Goal: Navigation & Orientation: Find specific page/section

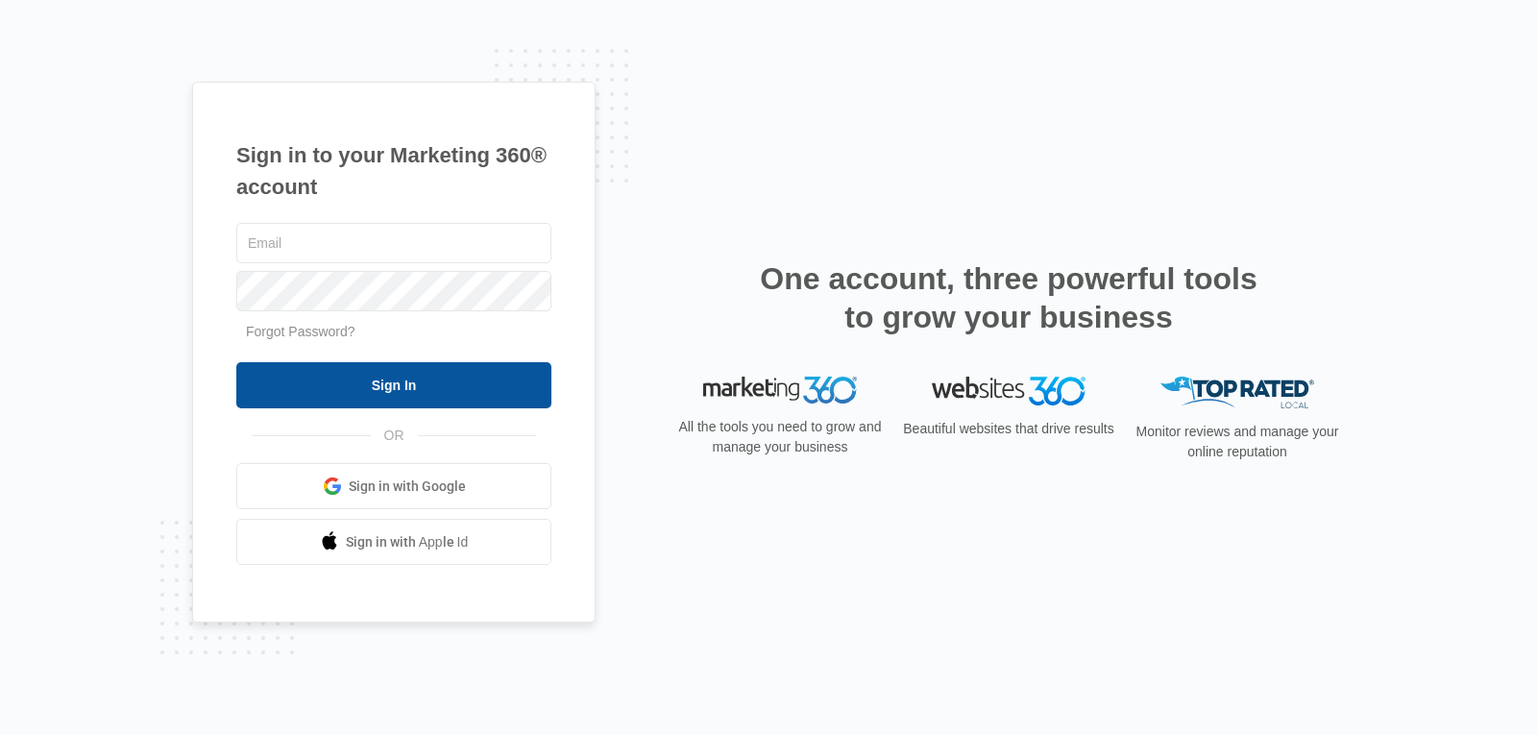
type input "[PERSON_NAME][EMAIL_ADDRESS][DOMAIN_NAME]"
click at [418, 383] on input "Sign In" at bounding box center [393, 385] width 315 height 46
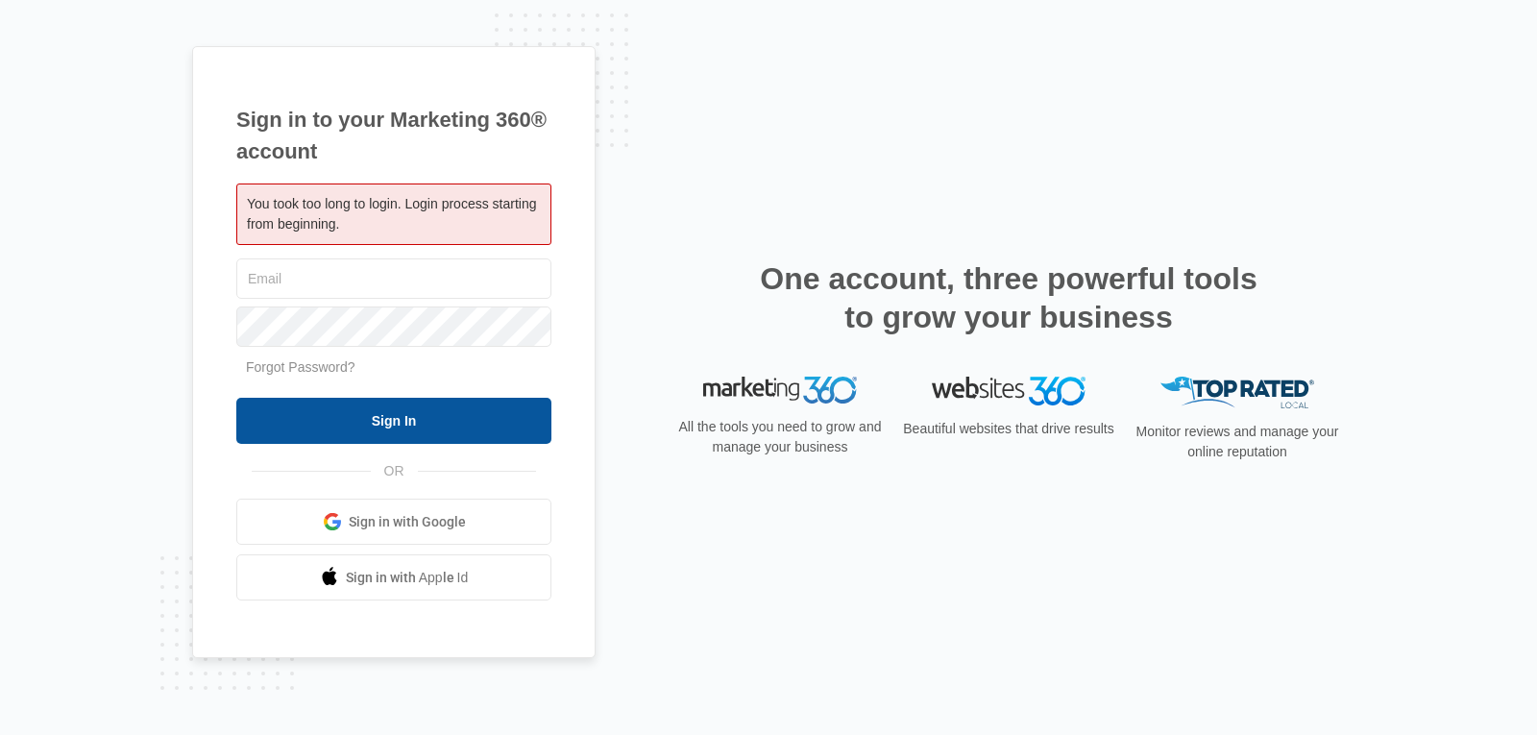
type input "[PERSON_NAME][EMAIL_ADDRESS][DOMAIN_NAME]"
click at [415, 423] on input "Sign In" at bounding box center [393, 421] width 315 height 46
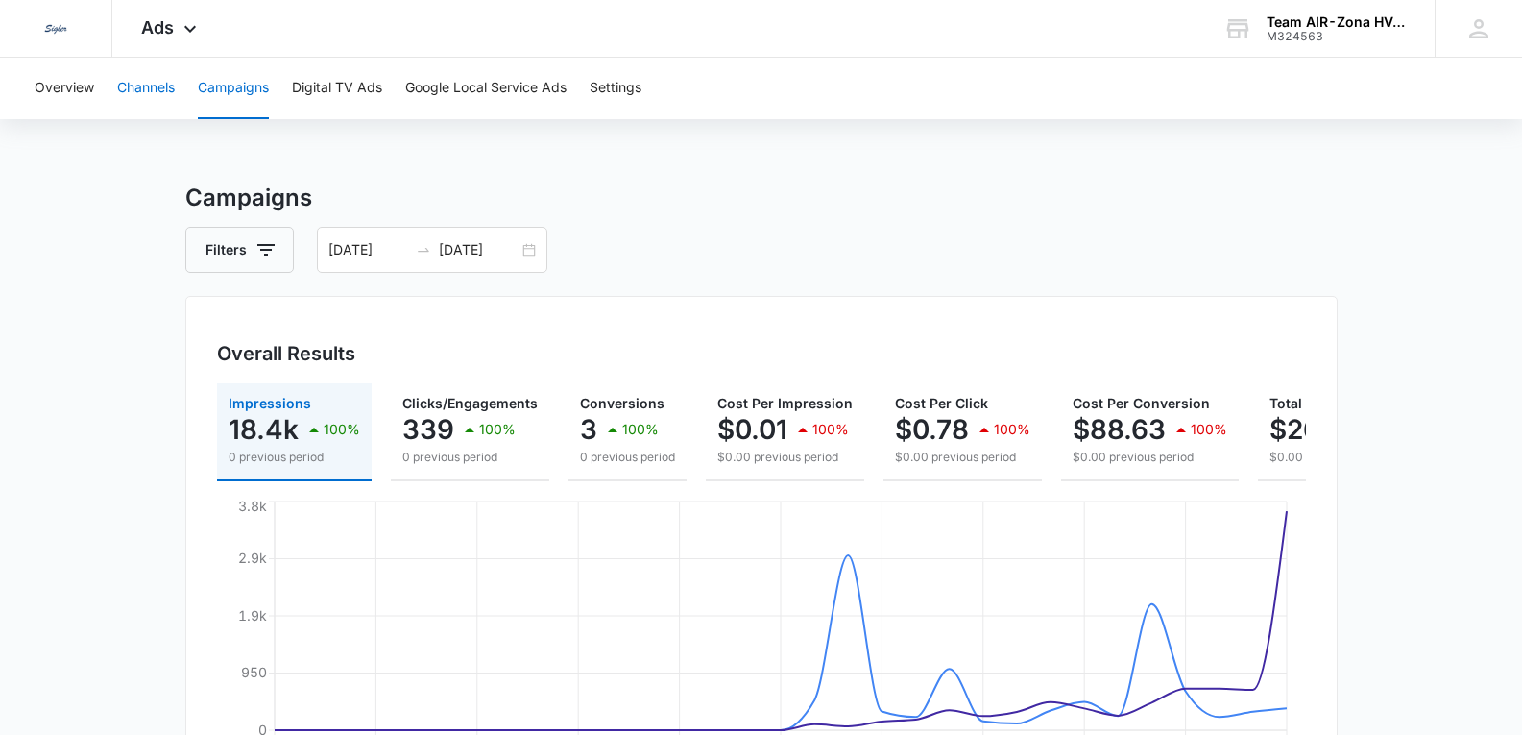
click at [135, 94] on button "Channels" at bounding box center [146, 88] width 58 height 61
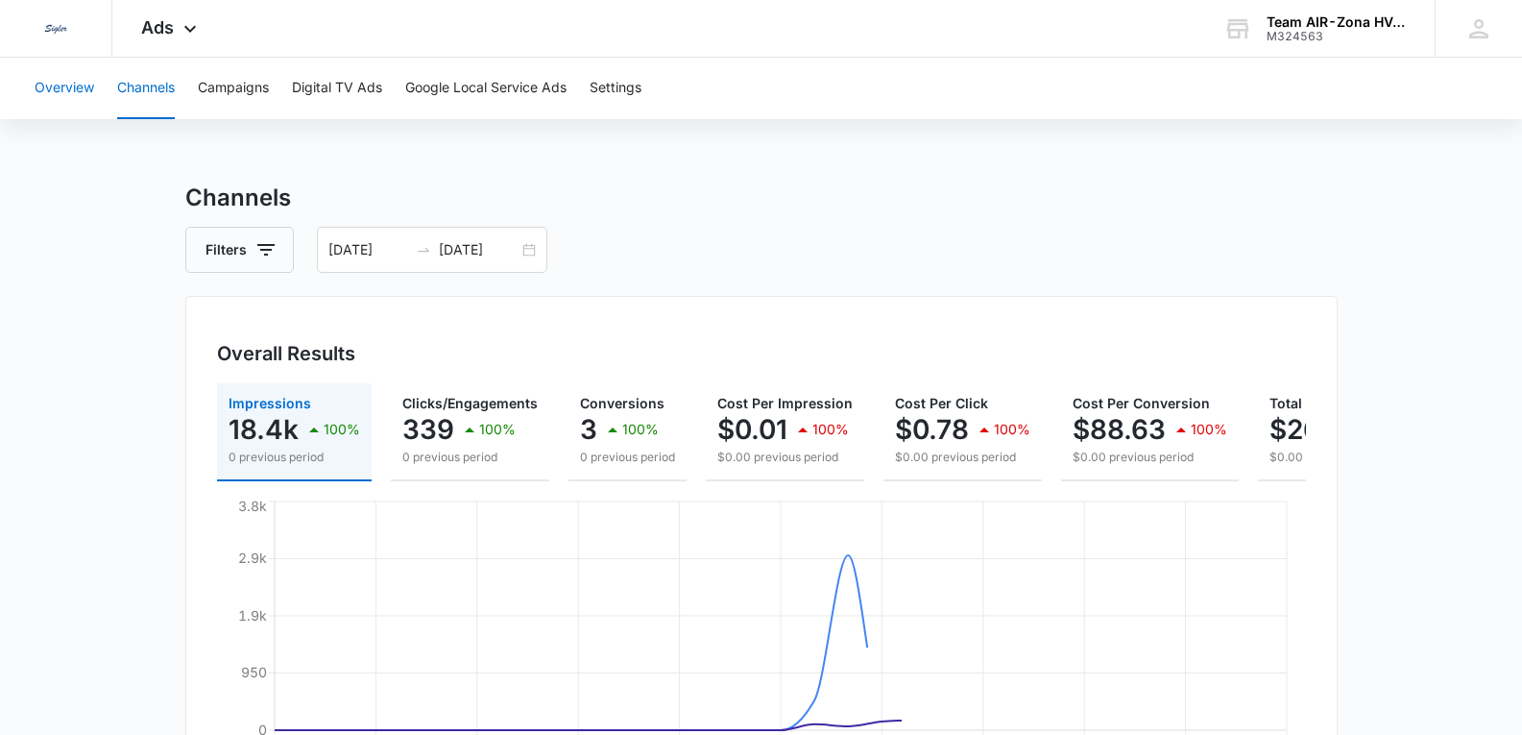
click at [92, 93] on button "Overview" at bounding box center [65, 88] width 60 height 61
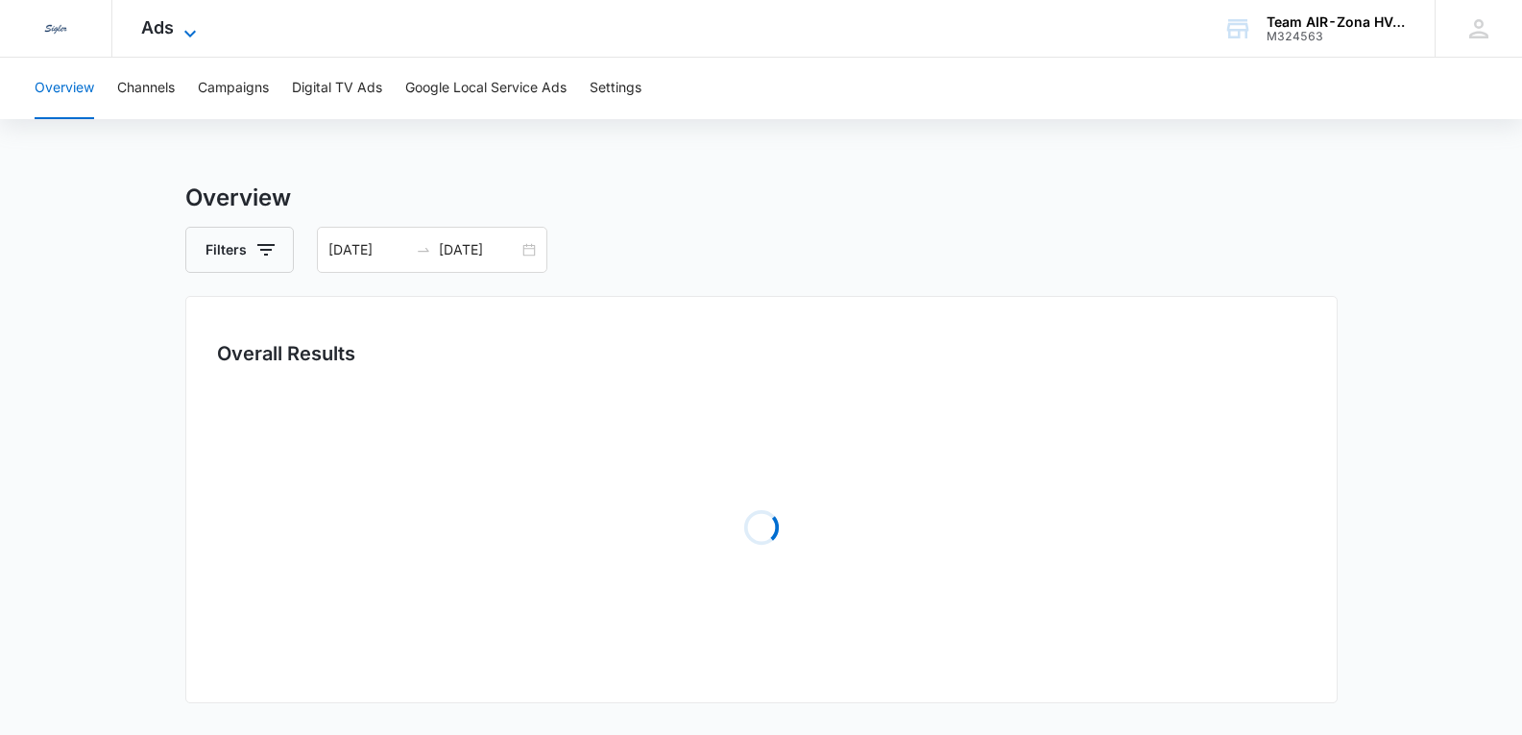
click at [183, 27] on icon at bounding box center [190, 33] width 23 height 23
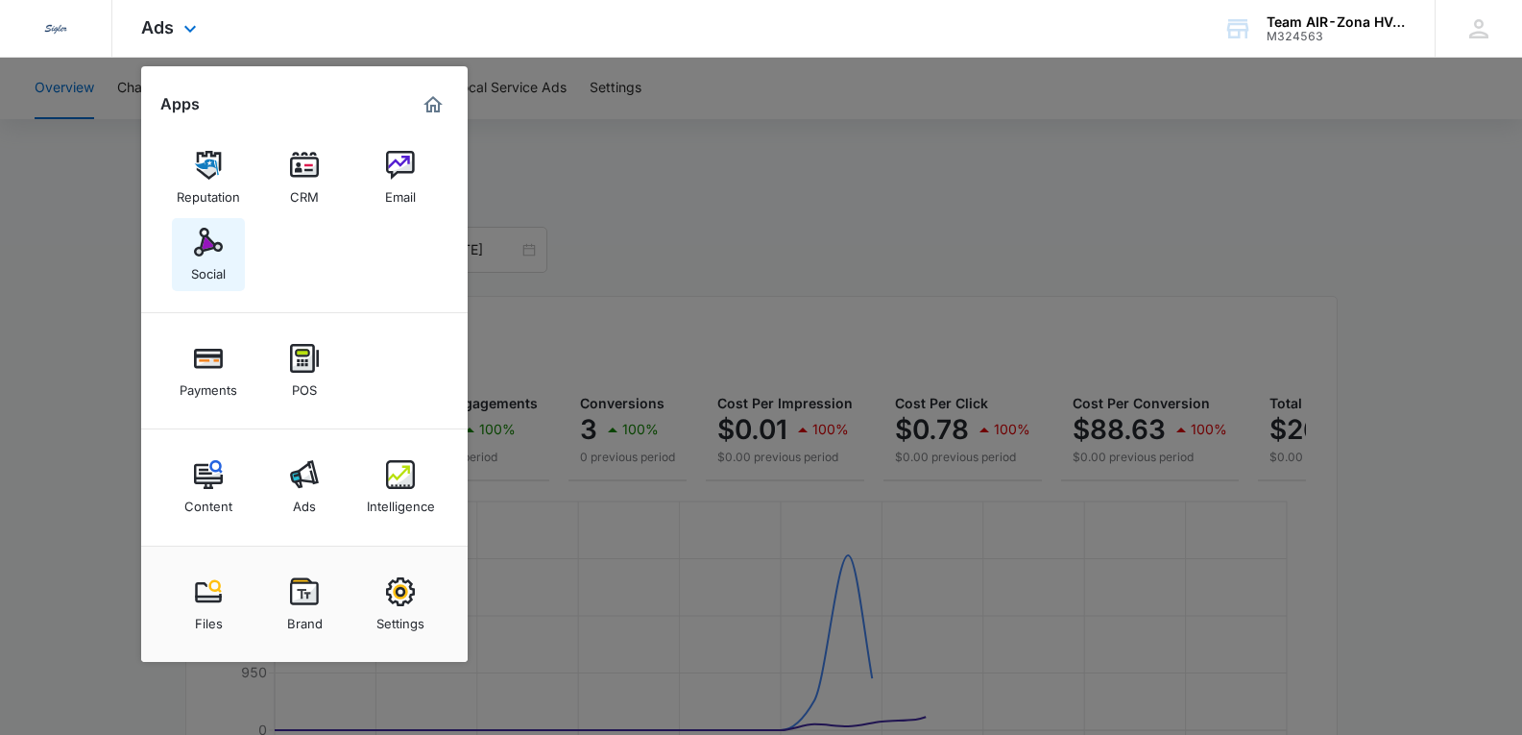
click at [212, 255] on img at bounding box center [208, 242] width 29 height 29
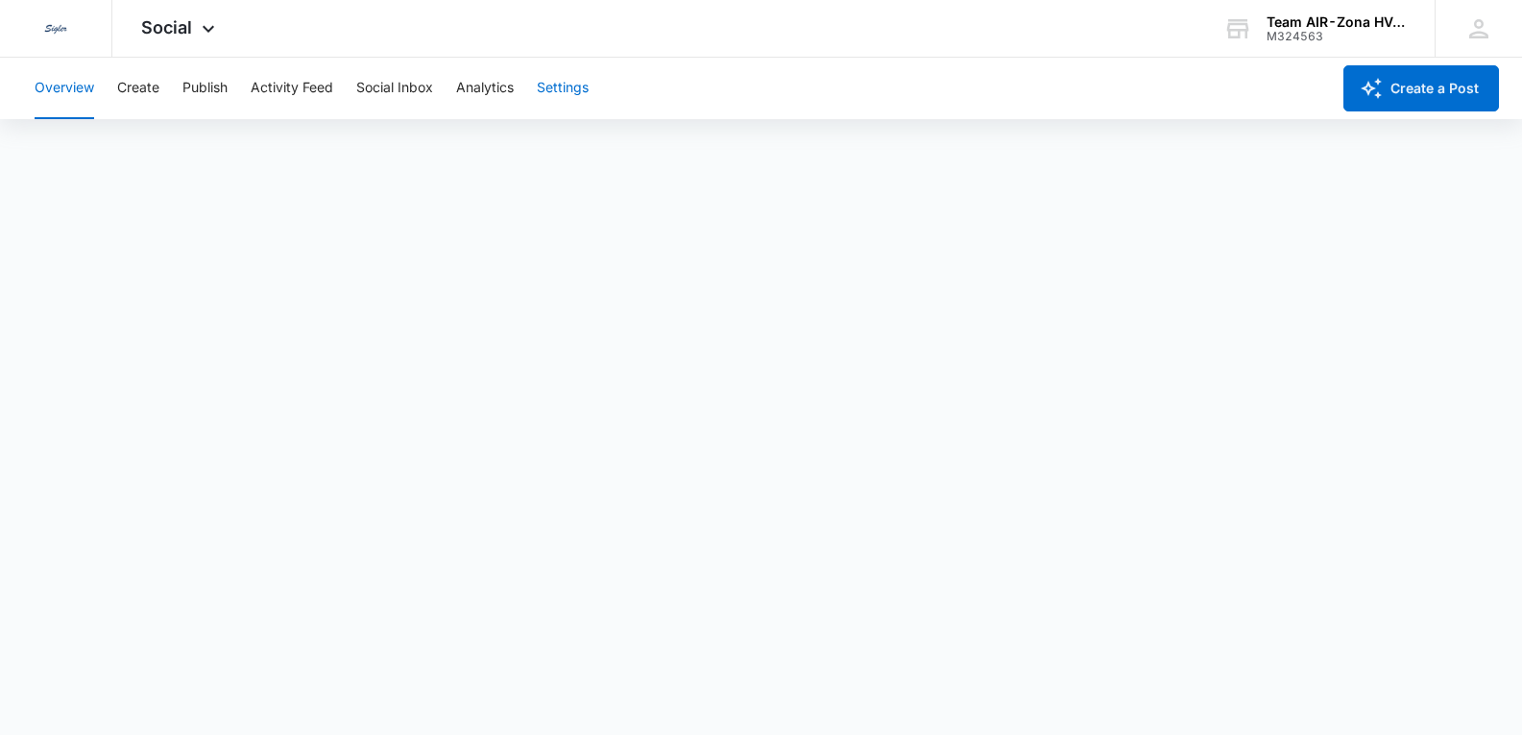
click at [544, 90] on button "Settings" at bounding box center [563, 88] width 52 height 61
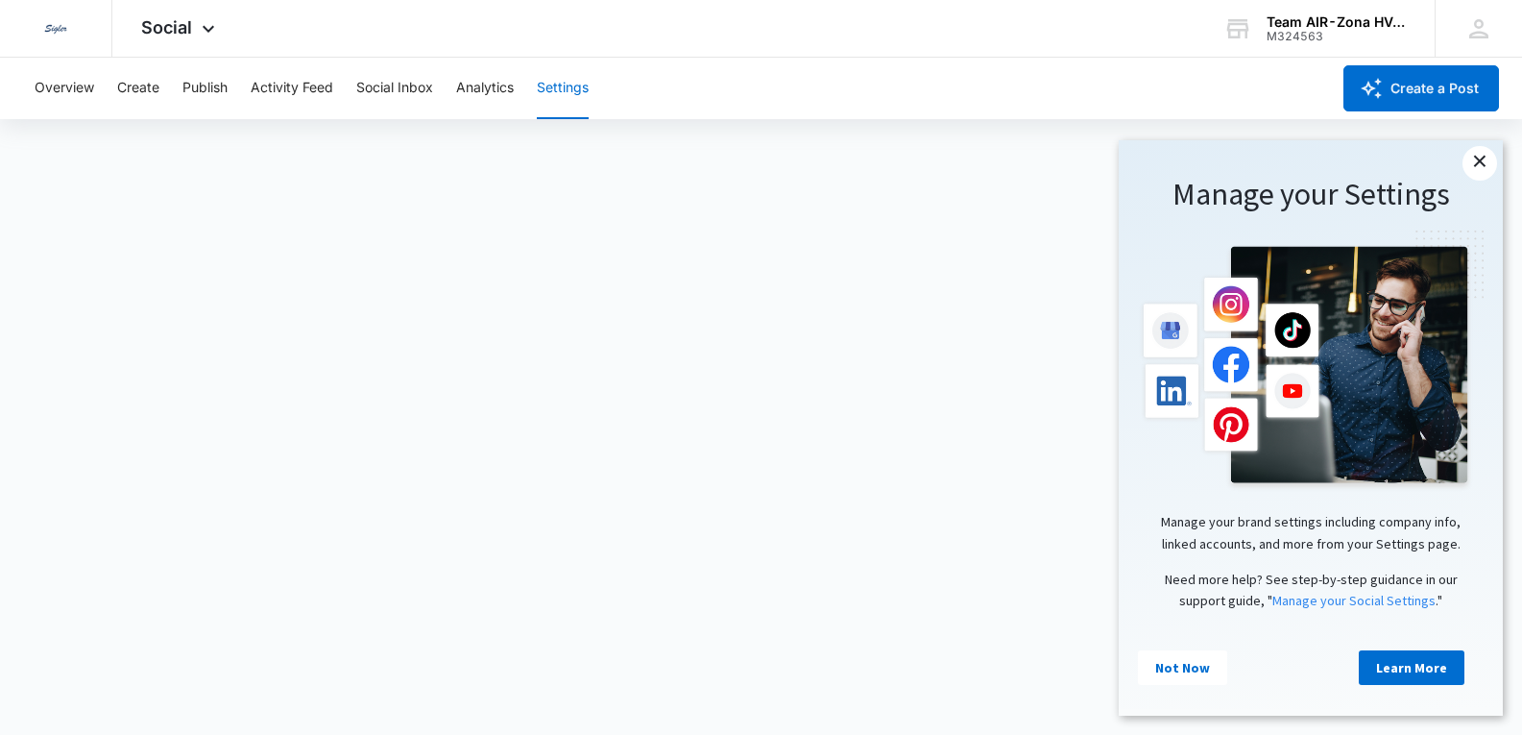
click at [1484, 166] on link "×" at bounding box center [1480, 163] width 35 height 35
